Goal: Task Accomplishment & Management: Manage account settings

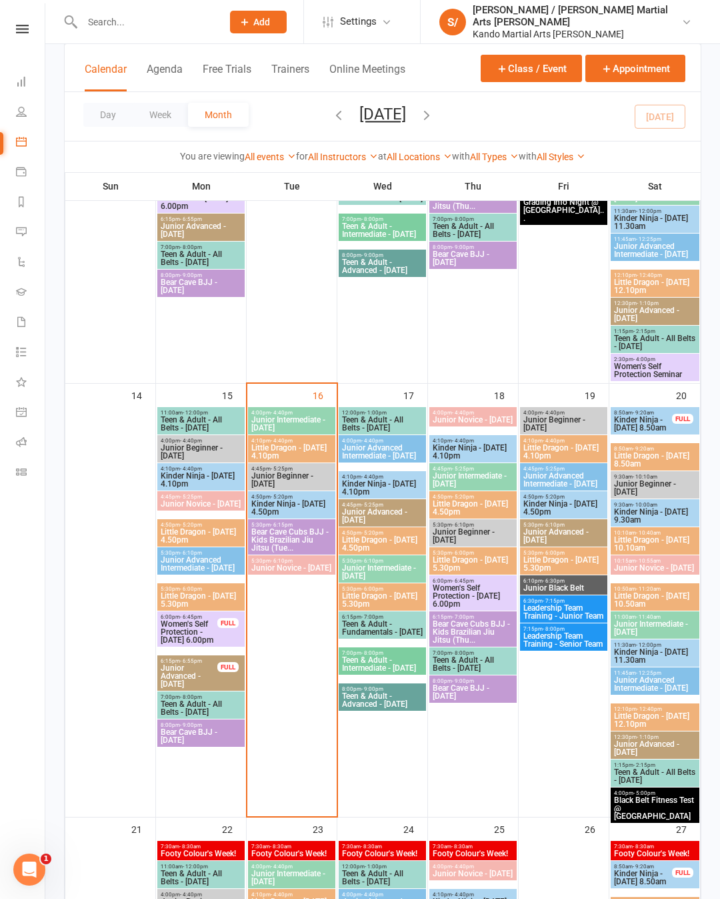
click at [572, 563] on span "Little Dragon - [DATE] 5.30pm" at bounding box center [564, 564] width 82 height 16
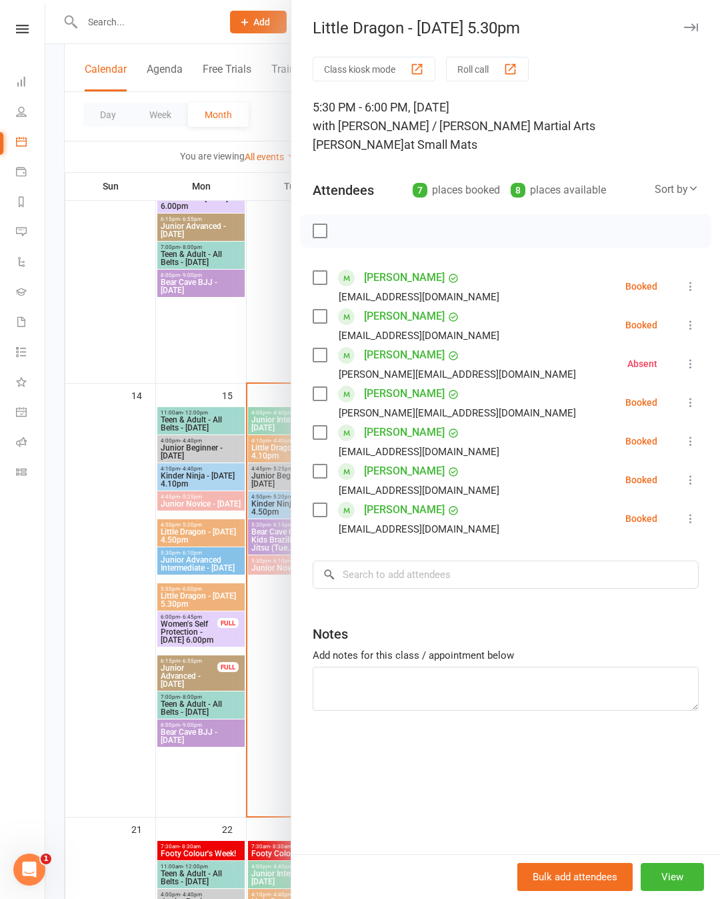
click at [687, 33] on button "button" at bounding box center [691, 27] width 16 height 16
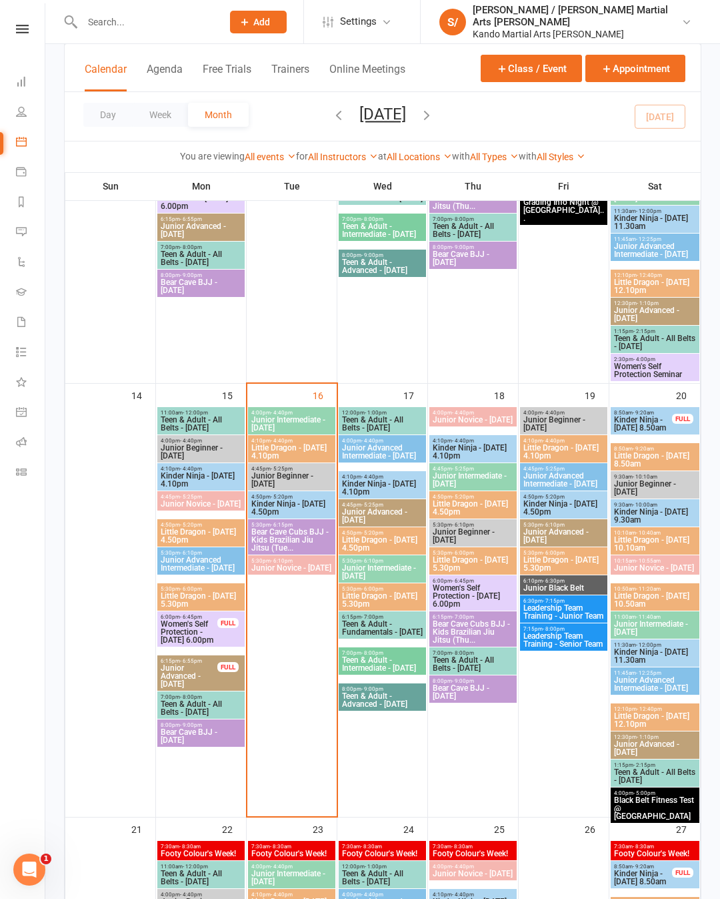
click at [562, 450] on span "Little Dragon - [DATE] 4.10pm" at bounding box center [564, 452] width 82 height 16
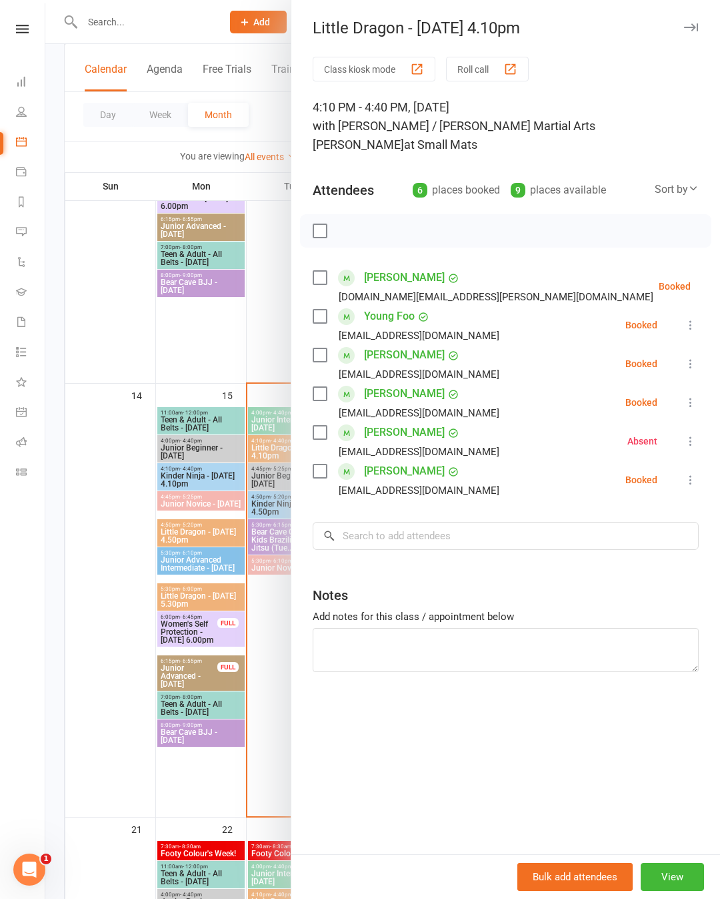
click at [693, 31] on icon "button" at bounding box center [691, 27] width 14 height 8
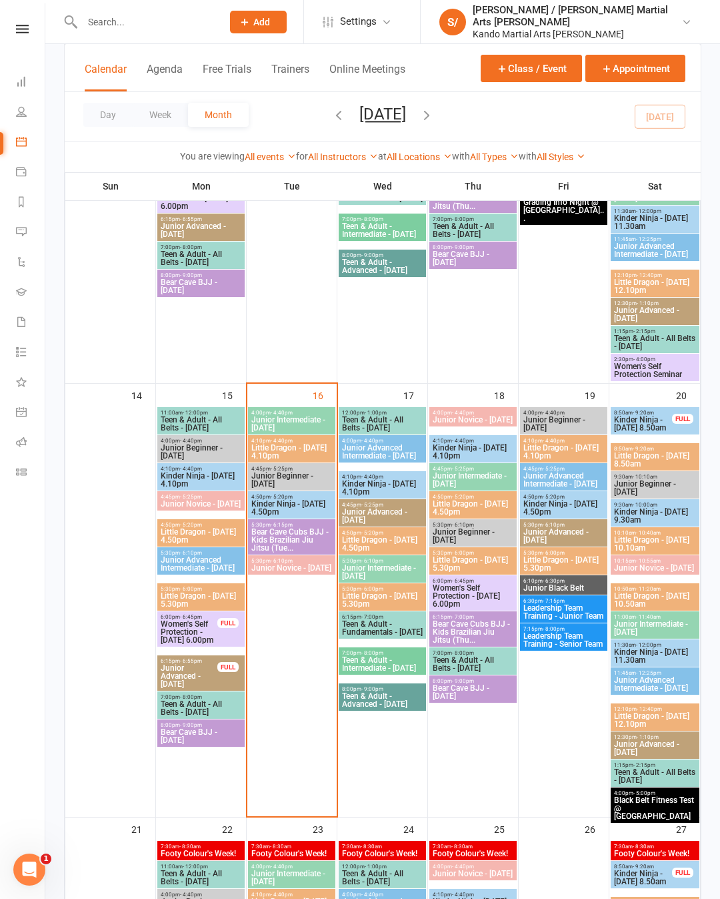
click at [125, 29] on input "text" at bounding box center [145, 22] width 135 height 19
type input "D"
click at [646, 460] on span "Little Dragon - [DATE] 8.50am" at bounding box center [655, 460] width 83 height 16
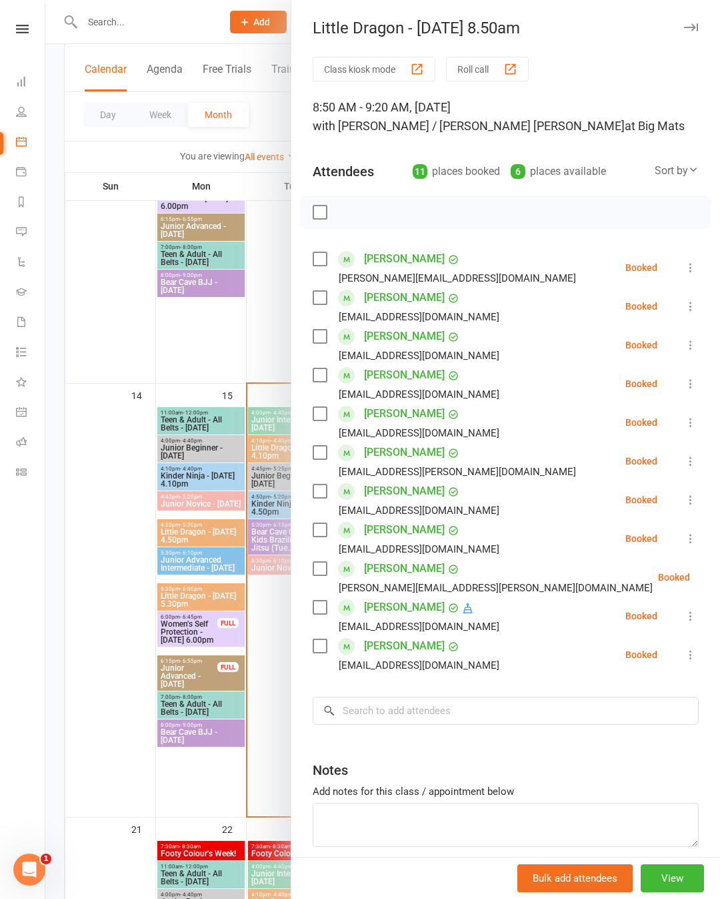
click at [416, 416] on link "[PERSON_NAME]" at bounding box center [404, 413] width 81 height 21
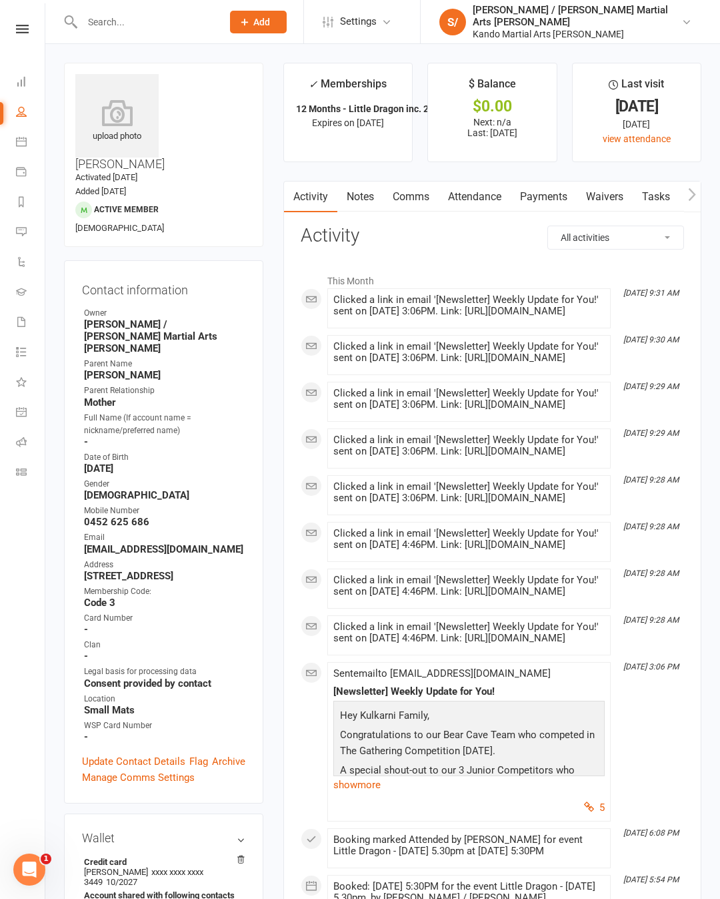
click at [488, 191] on link "Attendance" at bounding box center [475, 196] width 72 height 31
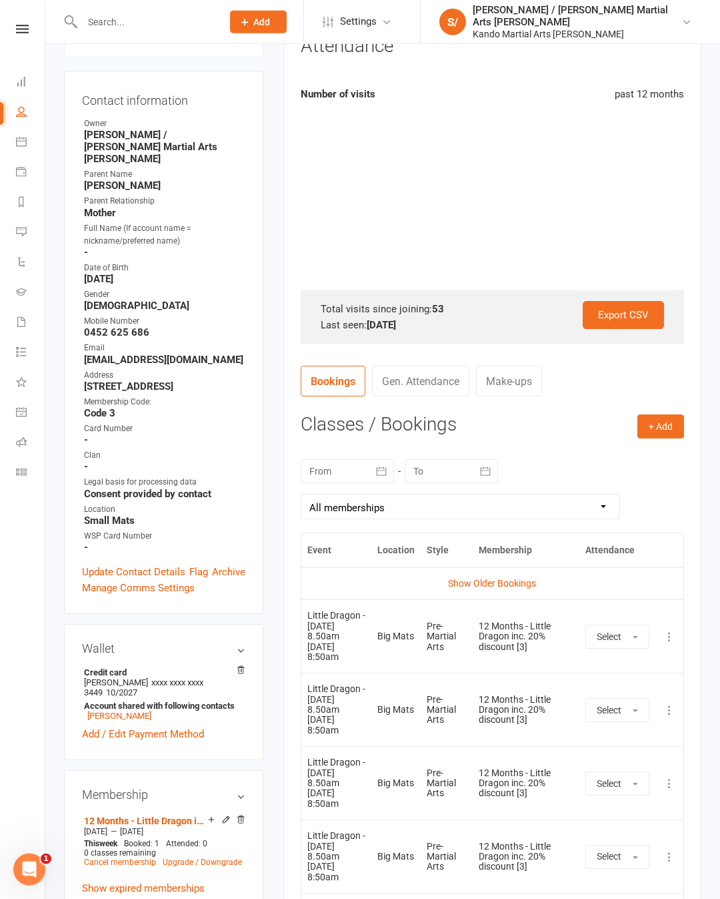
scroll to position [190, 0]
click at [463, 476] on div at bounding box center [451, 470] width 93 height 24
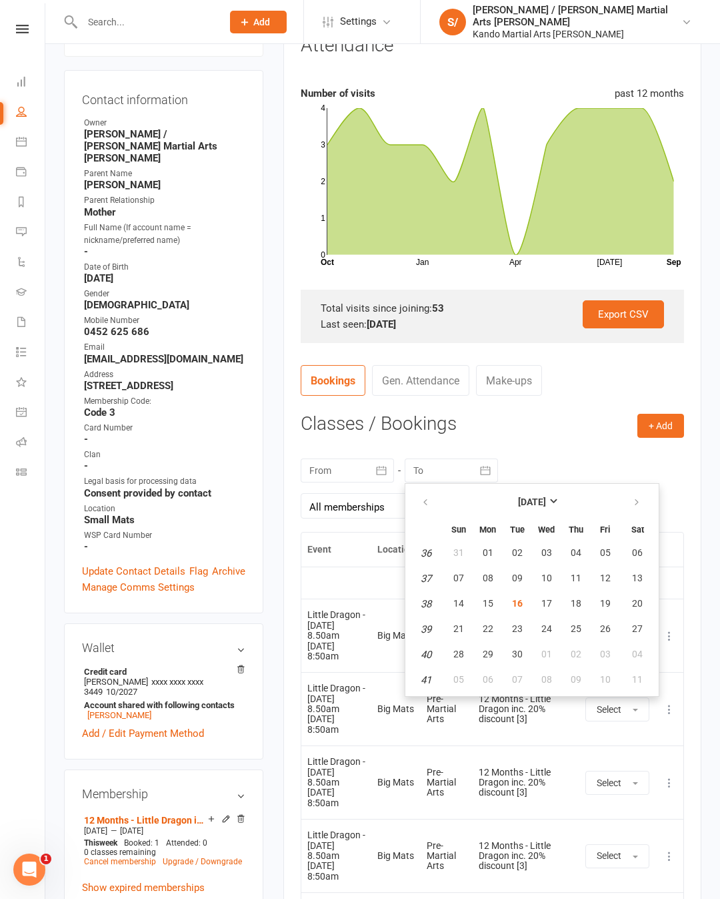
click at [520, 608] on span "16" at bounding box center [517, 603] width 11 height 11
type input "[DATE]"
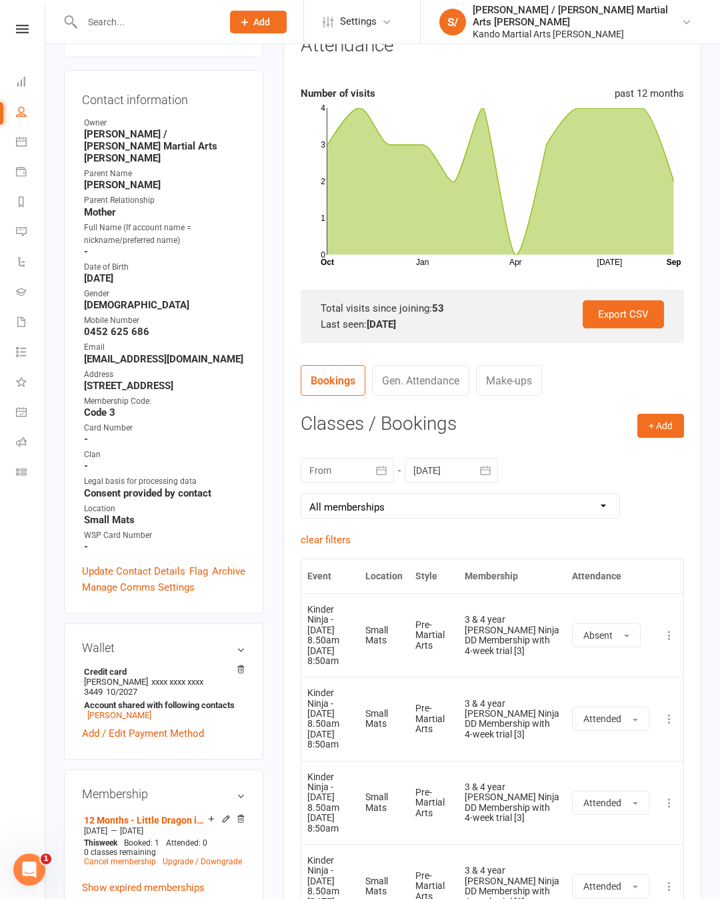
click at [382, 475] on icon "button" at bounding box center [381, 470] width 13 height 13
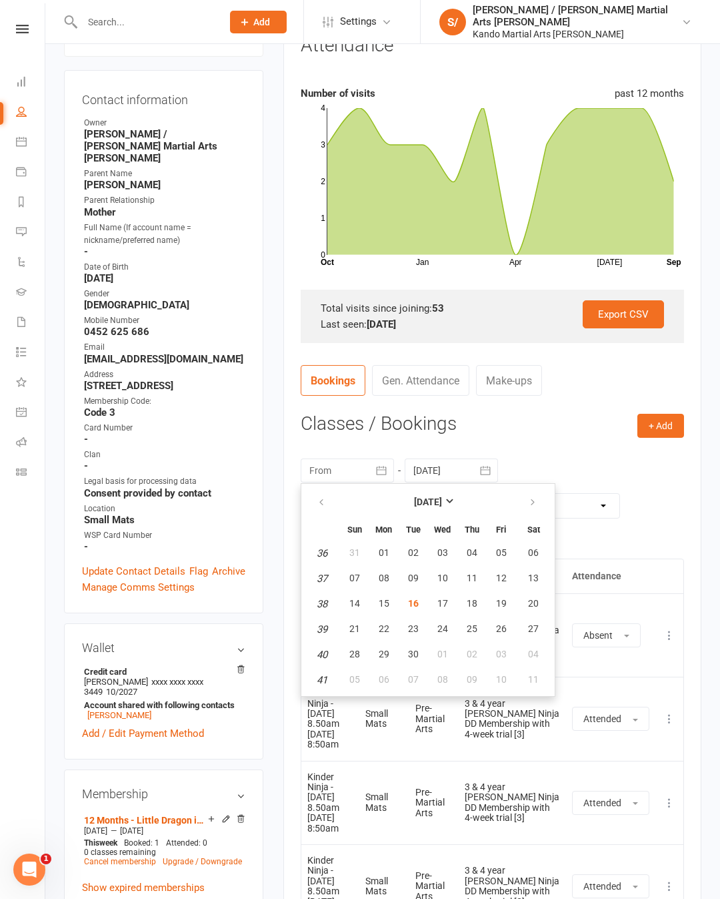
click at [325, 504] on icon "button" at bounding box center [321, 502] width 9 height 11
click at [329, 500] on button "button" at bounding box center [322, 502] width 29 height 24
click at [326, 506] on icon "button" at bounding box center [321, 502] width 9 height 11
click at [386, 608] on span "16" at bounding box center [384, 603] width 11 height 11
type input "[DATE]"
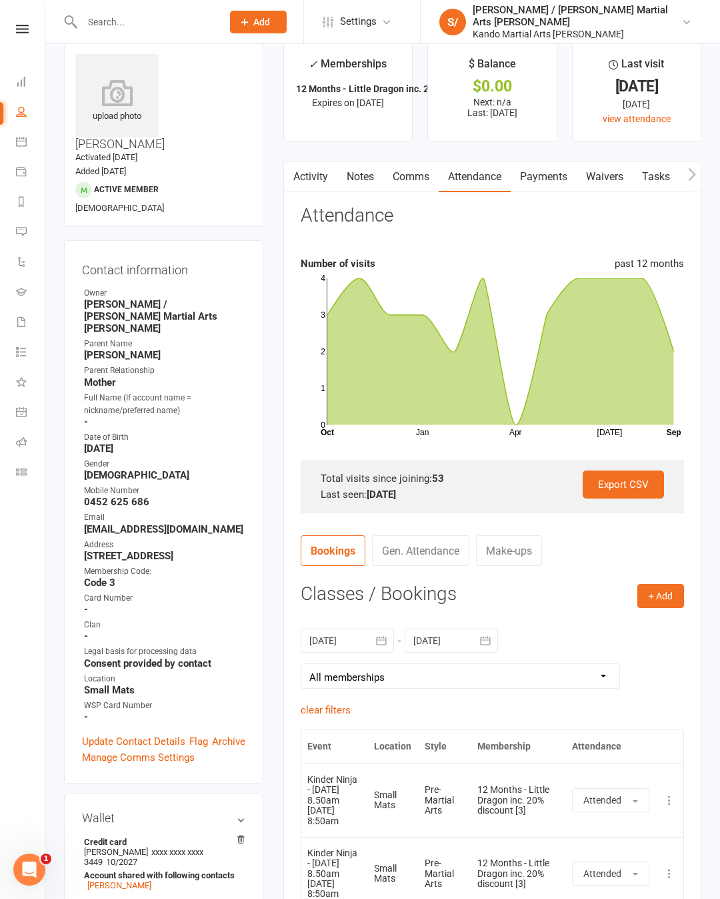
scroll to position [0, 0]
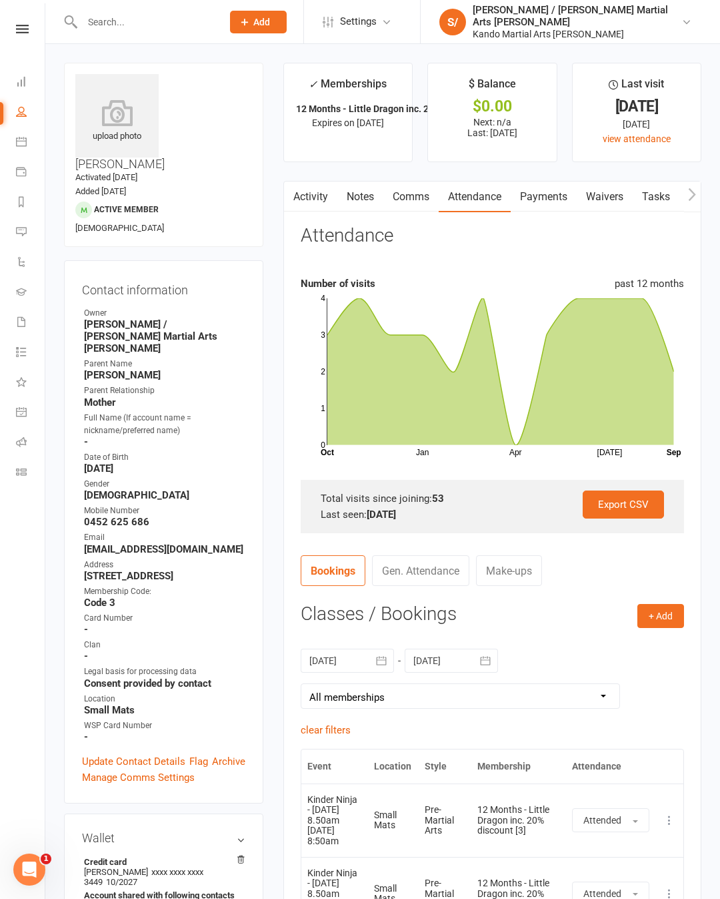
click at [23, 145] on icon at bounding box center [21, 141] width 11 height 11
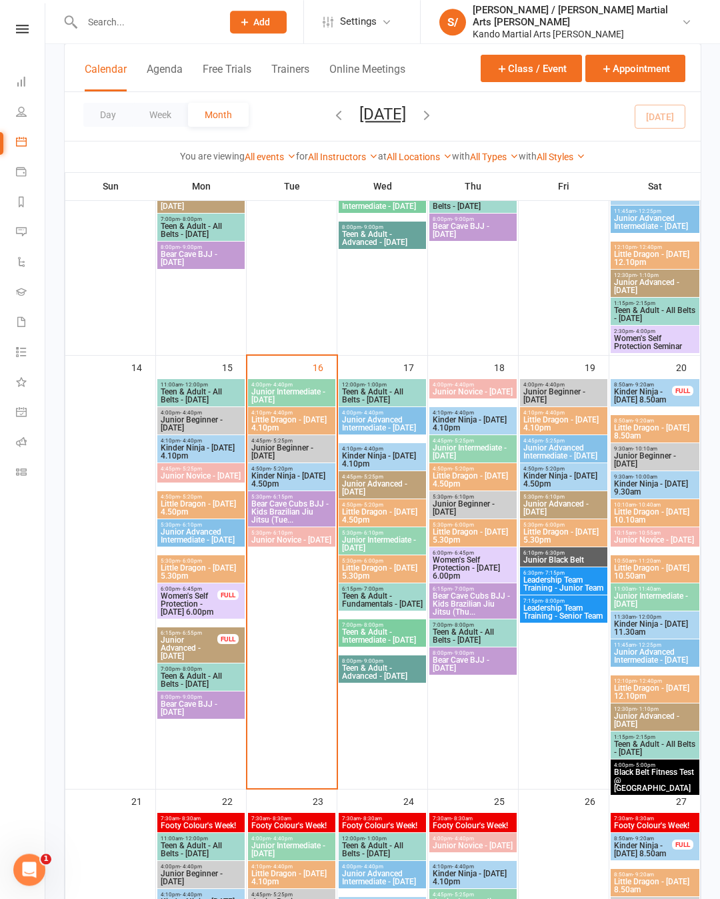
click at [298, 430] on span "Little Dragon - [DATE] 4.10pm" at bounding box center [292, 424] width 82 height 16
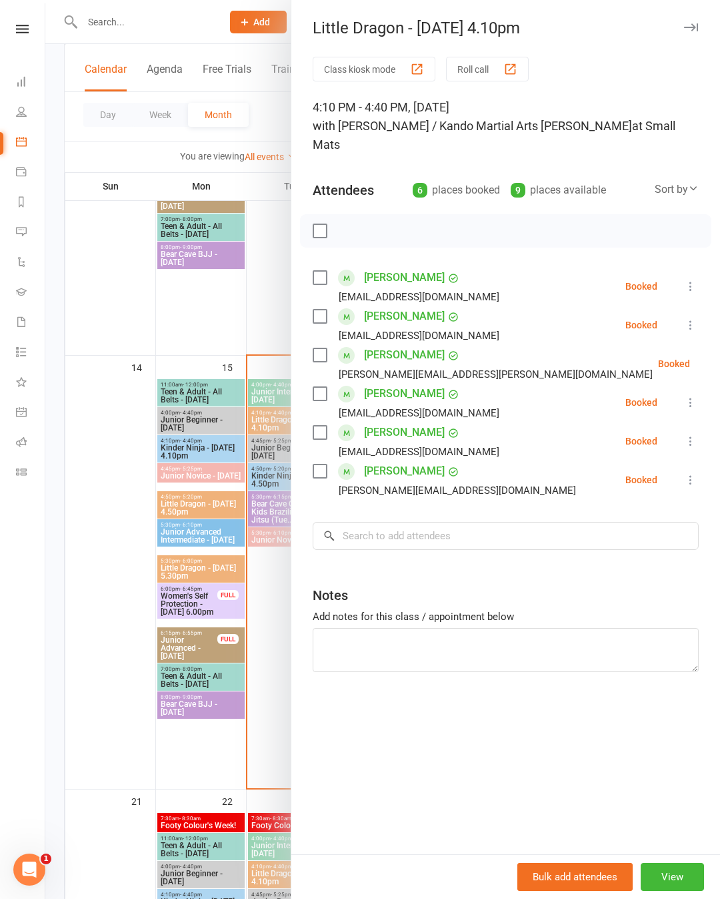
click at [689, 27] on icon "button" at bounding box center [691, 27] width 14 height 8
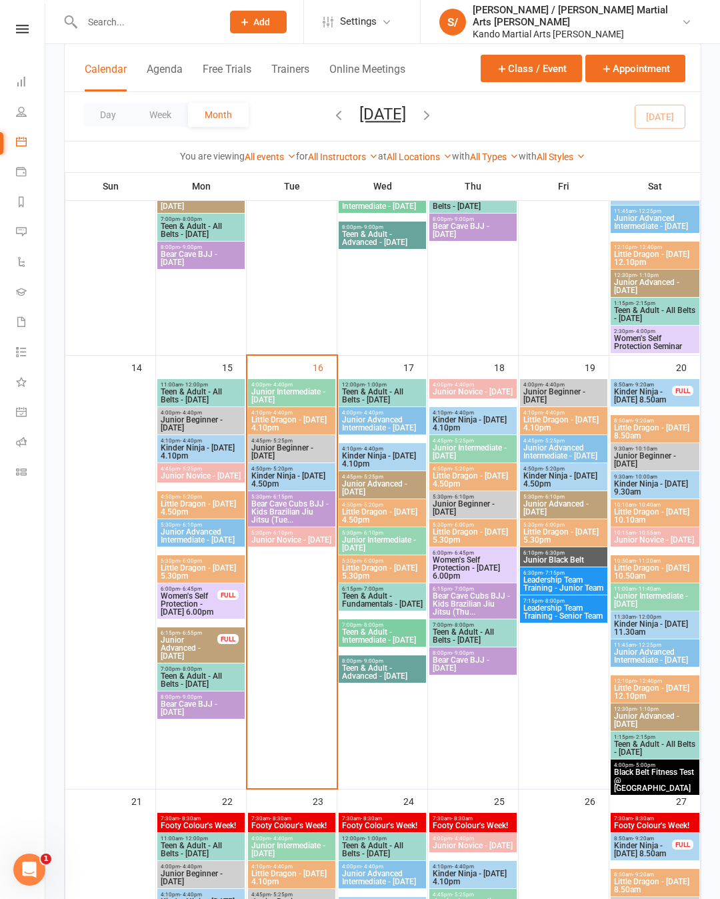
click at [288, 432] on span "Little Dragon - [DATE] 4.10pm" at bounding box center [292, 424] width 82 height 16
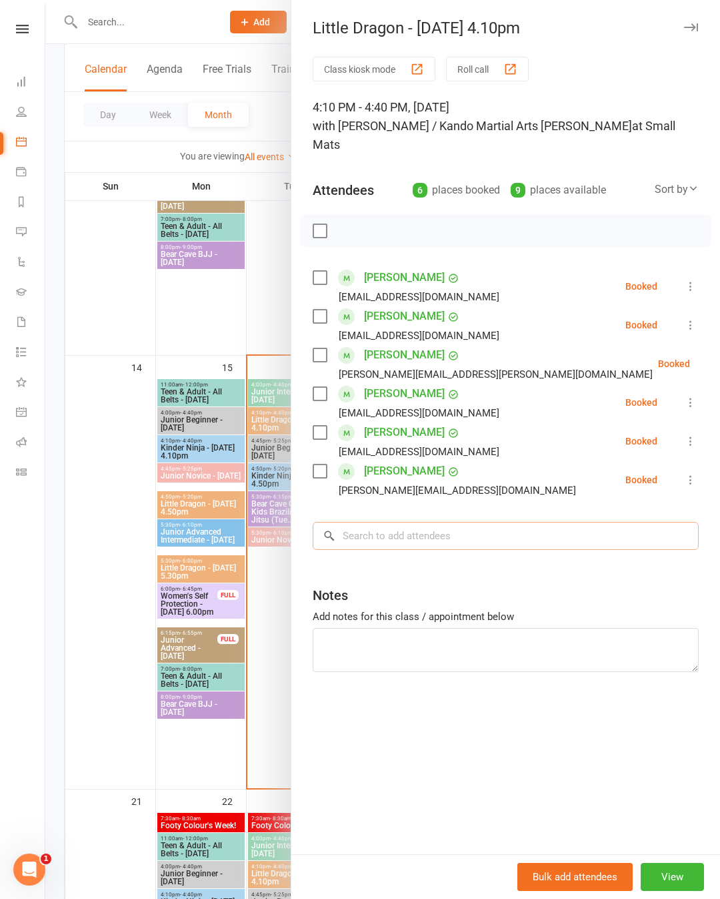
click at [498, 523] on input "search" at bounding box center [506, 536] width 386 height 28
type input "D"
click at [694, 33] on button "button" at bounding box center [691, 27] width 16 height 16
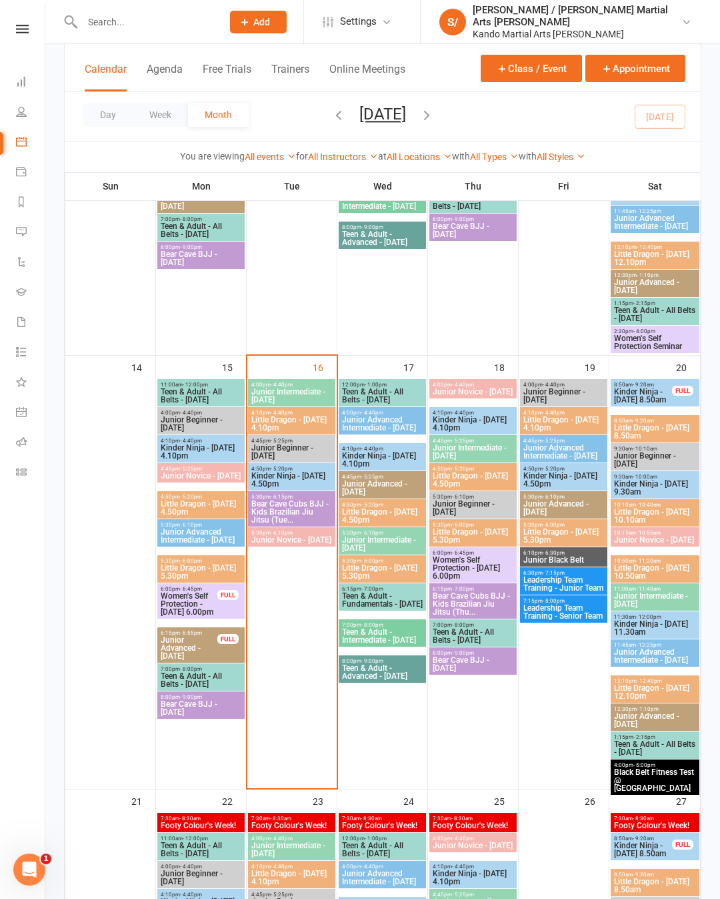
click at [655, 435] on span "Little Dragon - [DATE] 8.50am" at bounding box center [655, 432] width 83 height 16
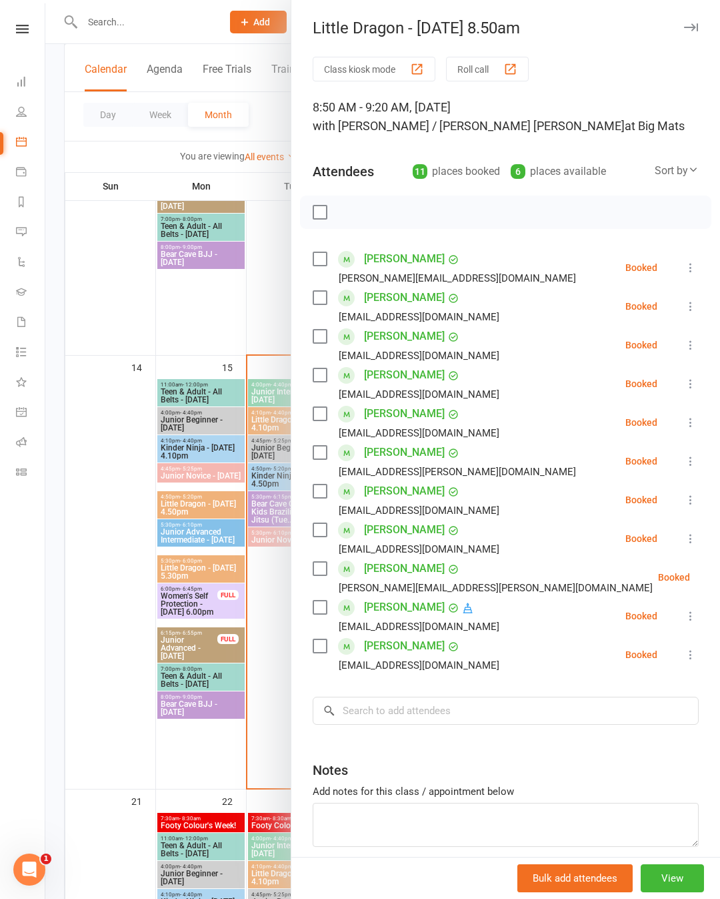
click at [404, 419] on link "[PERSON_NAME]" at bounding box center [404, 413] width 81 height 21
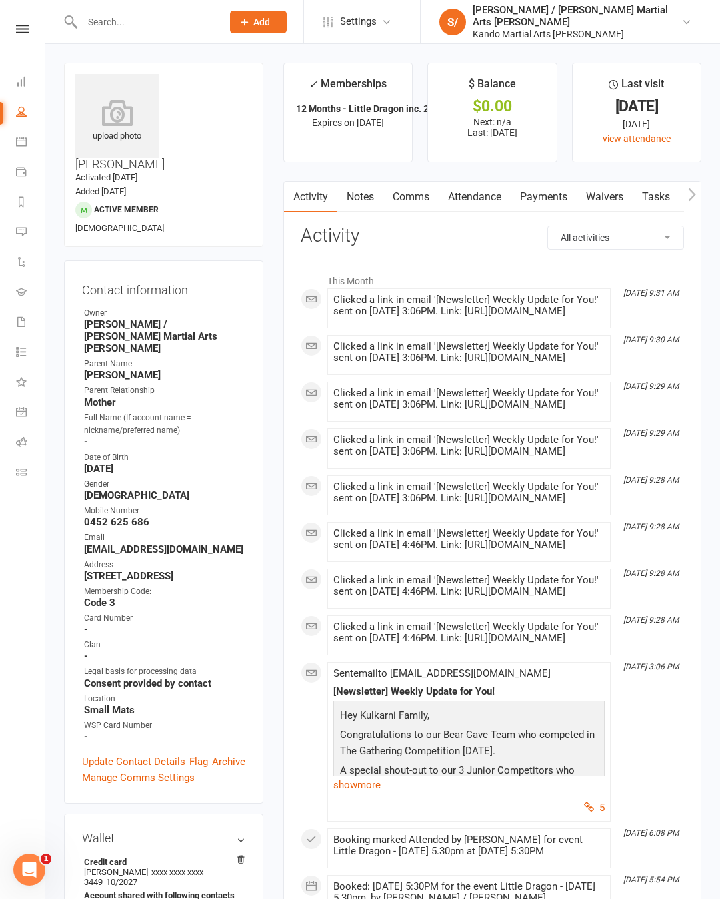
click at [481, 202] on link "Attendance" at bounding box center [475, 196] width 72 height 31
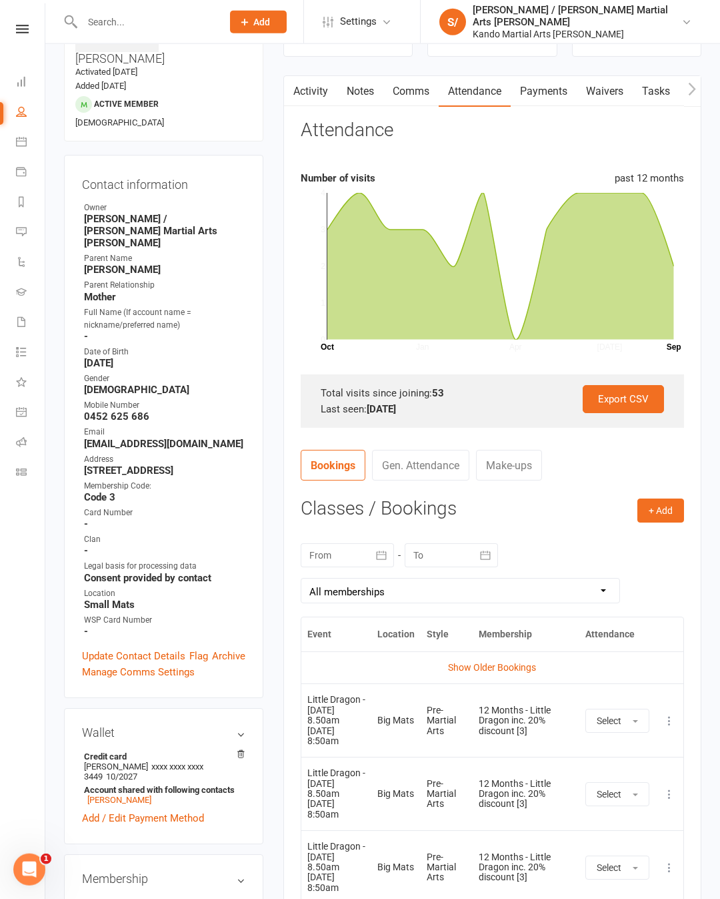
scroll to position [106, 0]
click at [659, 517] on button "+ Add" at bounding box center [661, 510] width 47 height 24
click at [618, 544] on link "Book Event" at bounding box center [618, 539] width 132 height 27
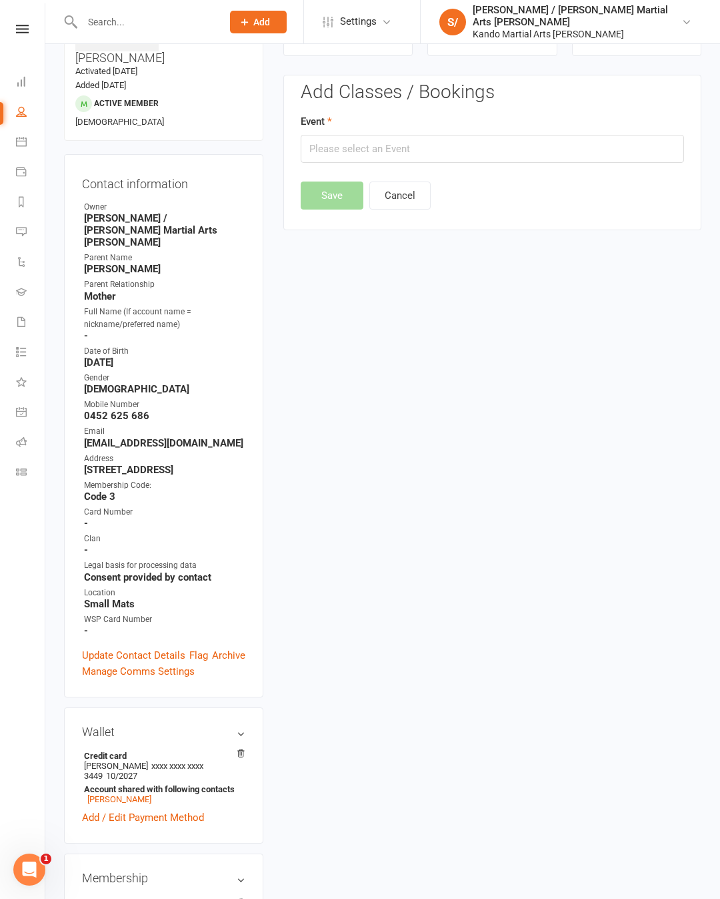
scroll to position [113, 0]
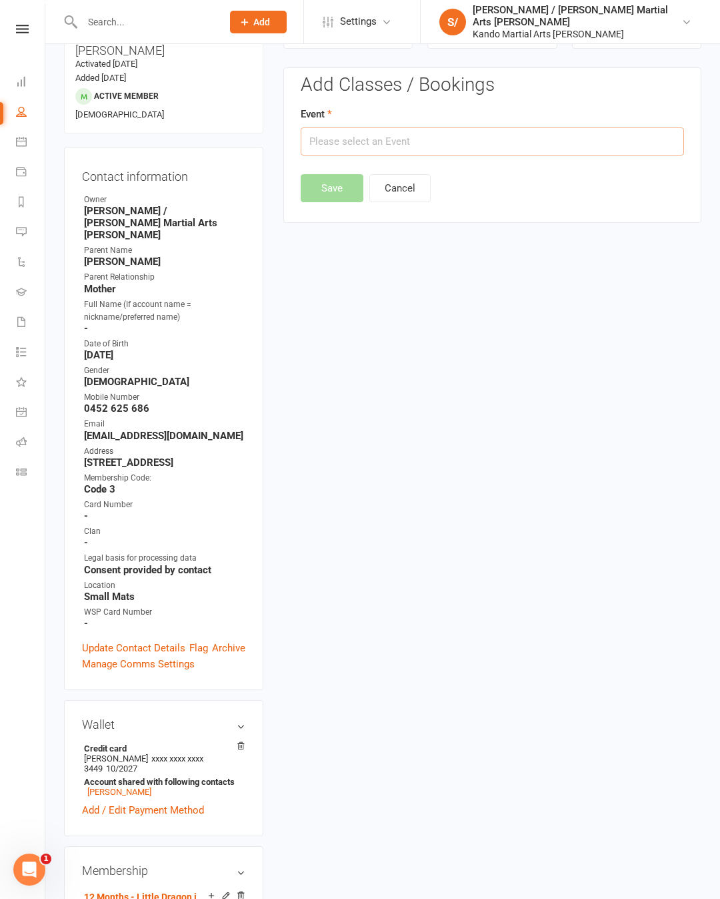
click at [586, 146] on input "text" at bounding box center [493, 141] width 384 height 28
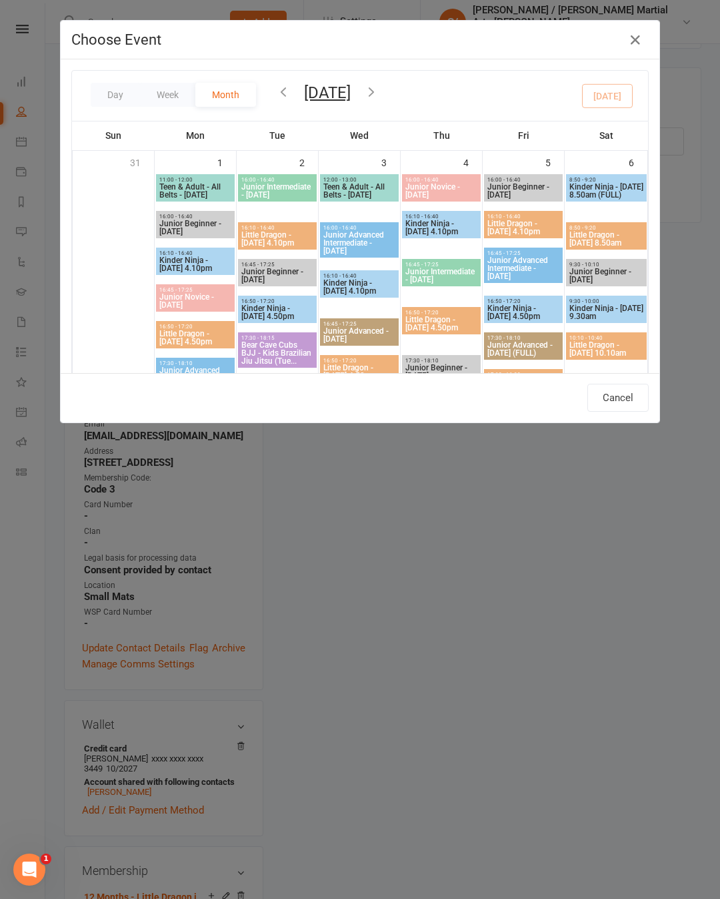
click at [279, 314] on span "Kinder Ninja - [DATE] 4.50pm" at bounding box center [277, 312] width 73 height 16
type input "Kinder Ninja - [DATE] 4.50pm - [DATE] 4:50:00 PM"
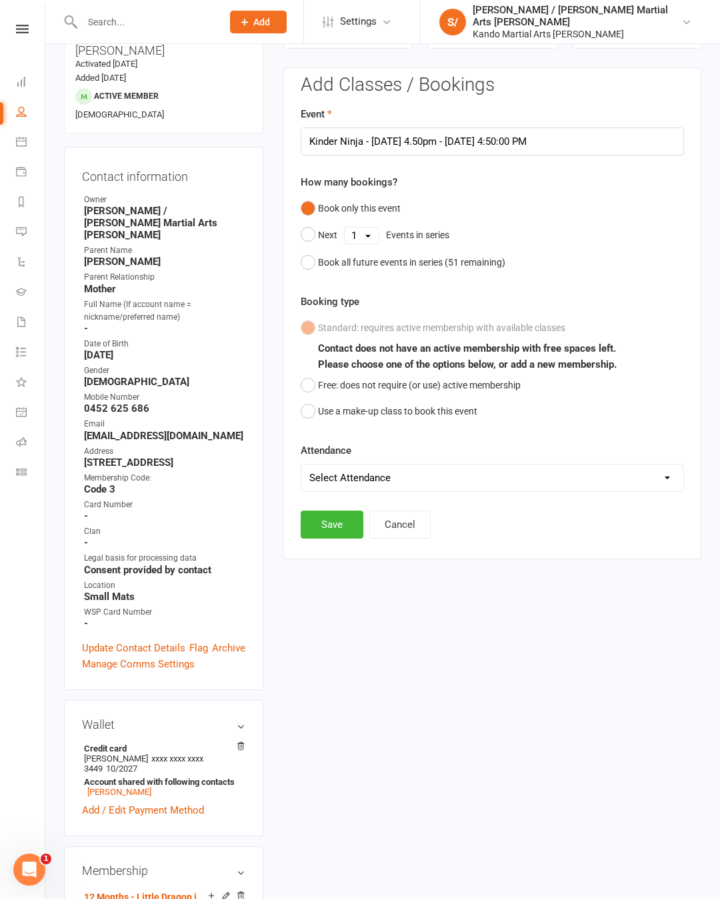
click at [405, 527] on button "Cancel" at bounding box center [400, 524] width 61 height 28
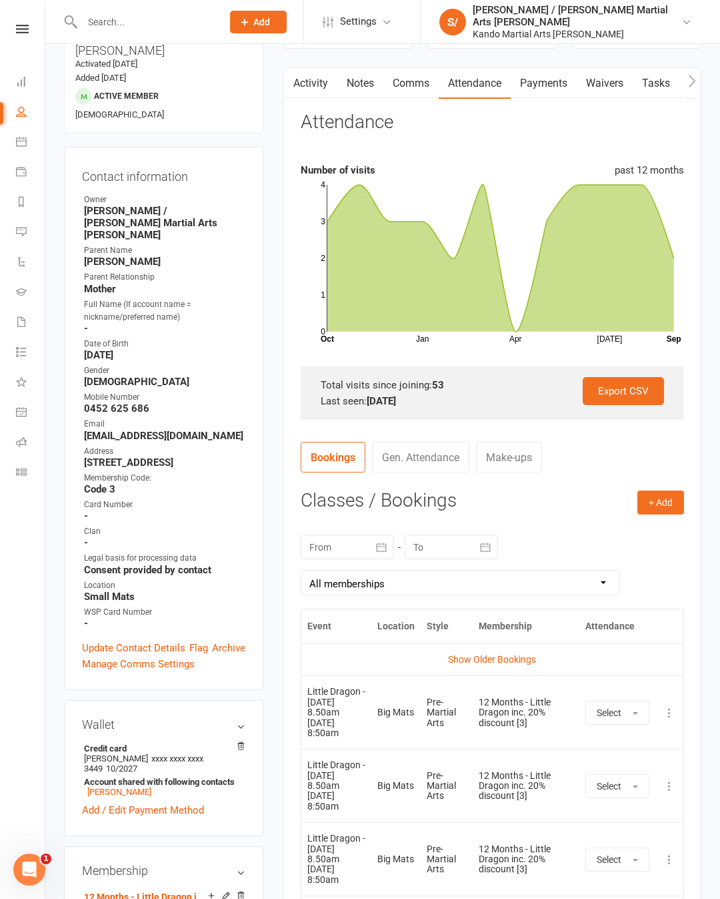
click at [660, 508] on button "+ Add" at bounding box center [661, 502] width 47 height 24
click at [598, 538] on link "Book Event" at bounding box center [618, 532] width 132 height 27
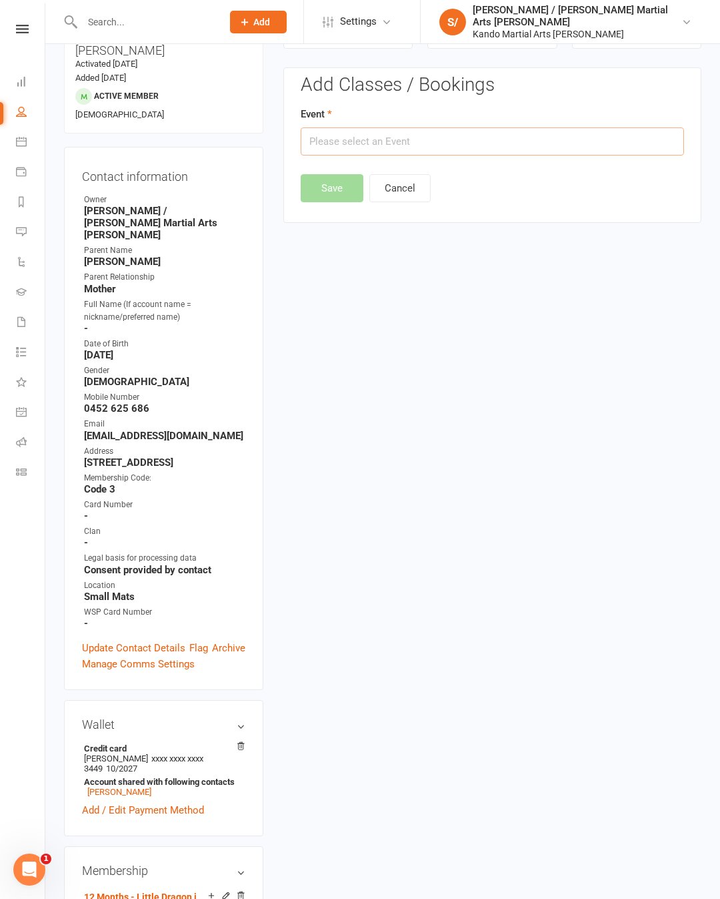
click at [558, 145] on input "text" at bounding box center [493, 141] width 384 height 28
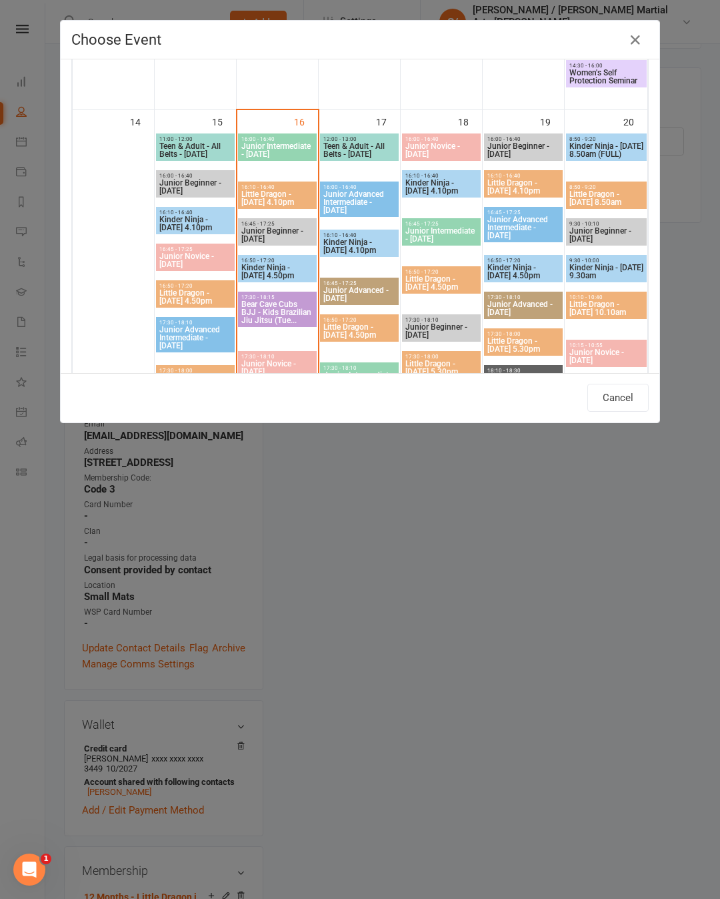
scroll to position [1257, 0]
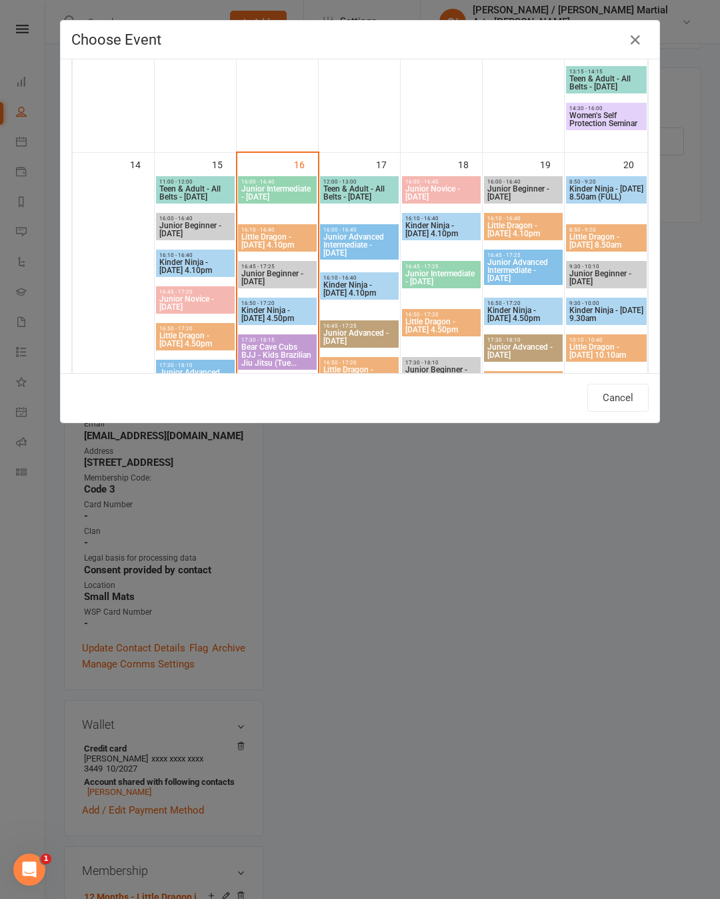
click at [275, 249] on span "Little Dragon - [DATE] 4.10pm" at bounding box center [277, 241] width 73 height 16
type input "Little Dragon - [DATE] 4.10pm - [DATE] 4:10:00 PM"
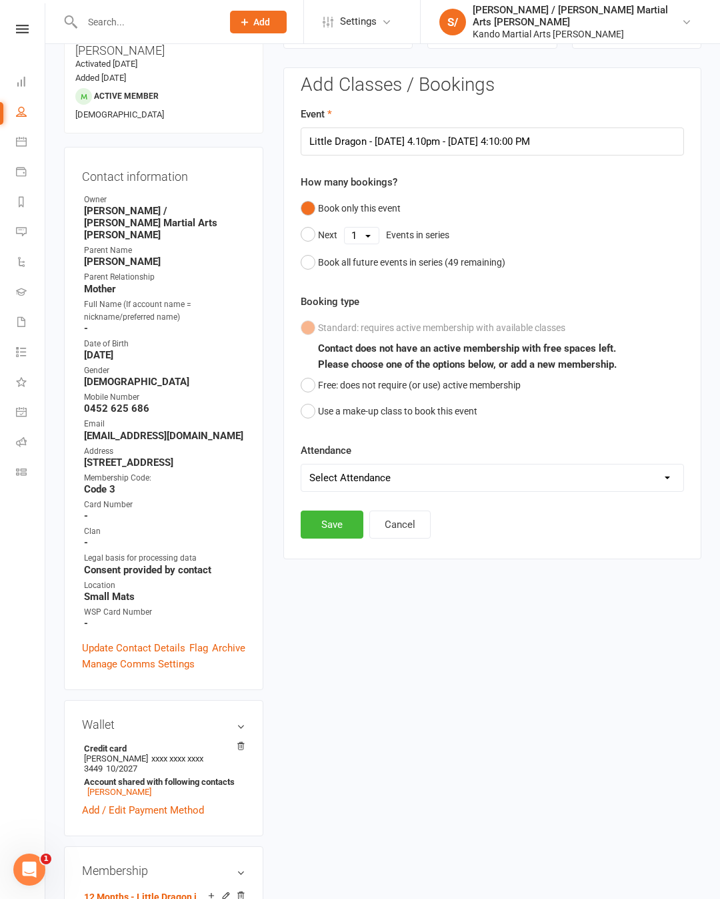
click at [312, 418] on button "Use a make-up class to book this event" at bounding box center [389, 410] width 177 height 25
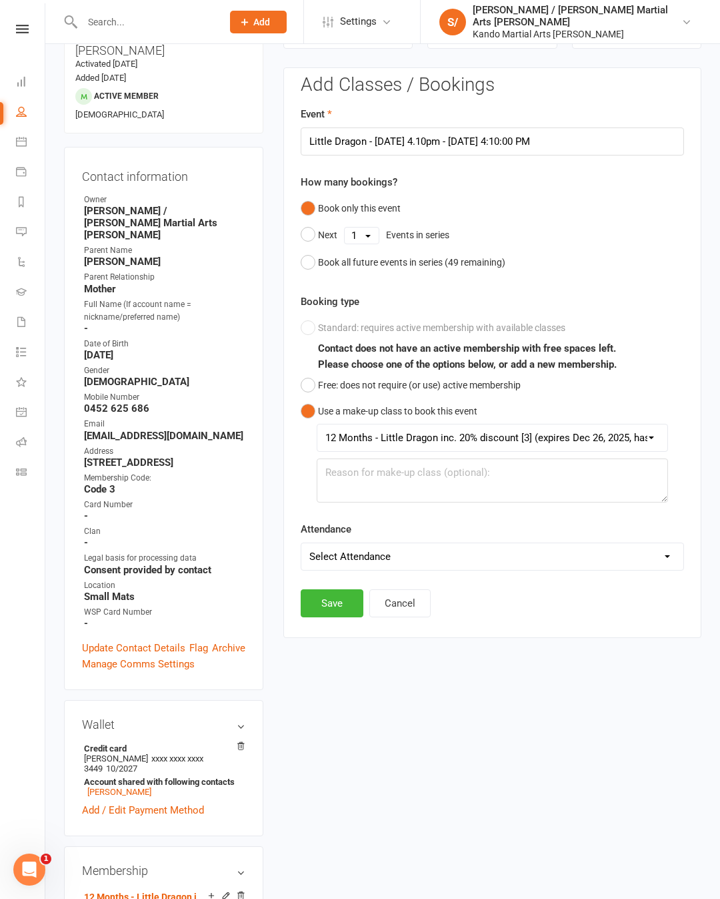
click at [340, 614] on button "Save" at bounding box center [332, 603] width 63 height 28
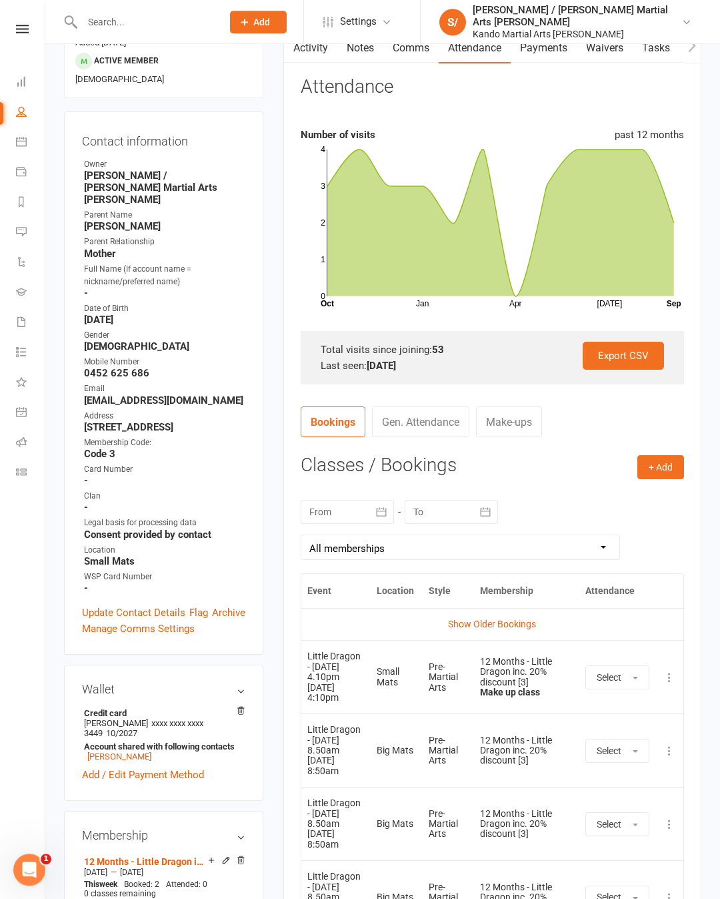
scroll to position [145, 0]
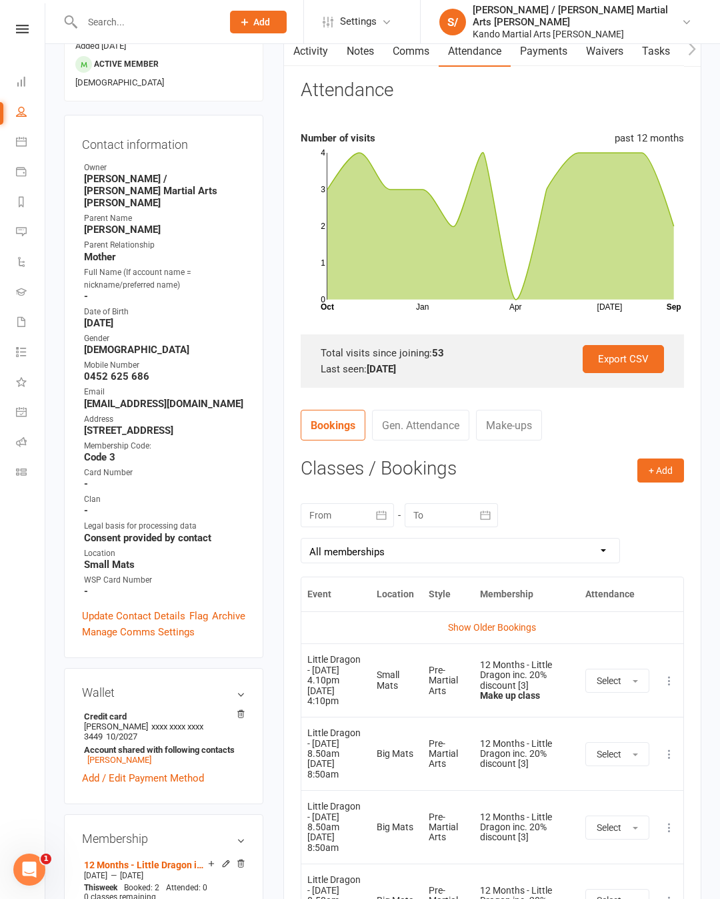
click at [16, 159] on link "Payments" at bounding box center [31, 173] width 30 height 30
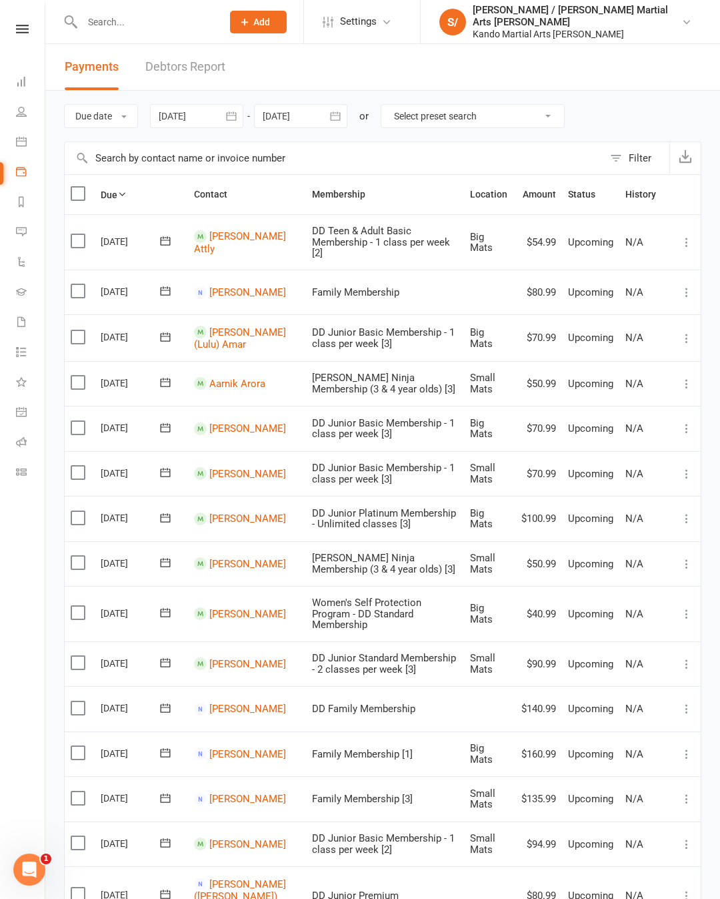
click at [16, 145] on icon at bounding box center [21, 141] width 11 height 11
